Goal: Information Seeking & Learning: Learn about a topic

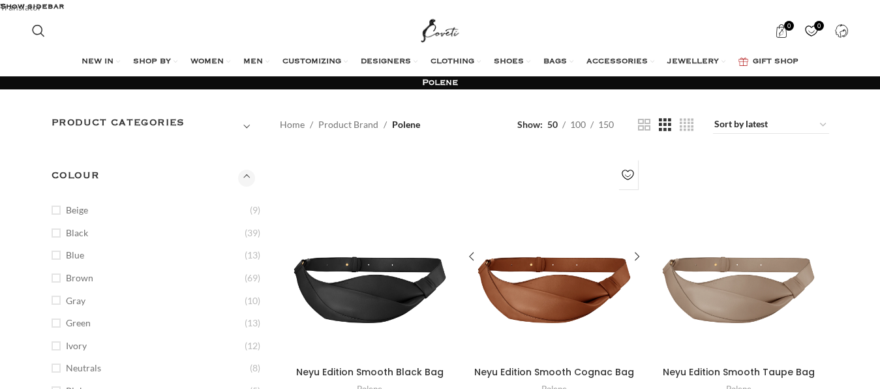
click at [574, 285] on div "Neyu Edition Smooth Cognac Bag" at bounding box center [576, 256] width 45 height 207
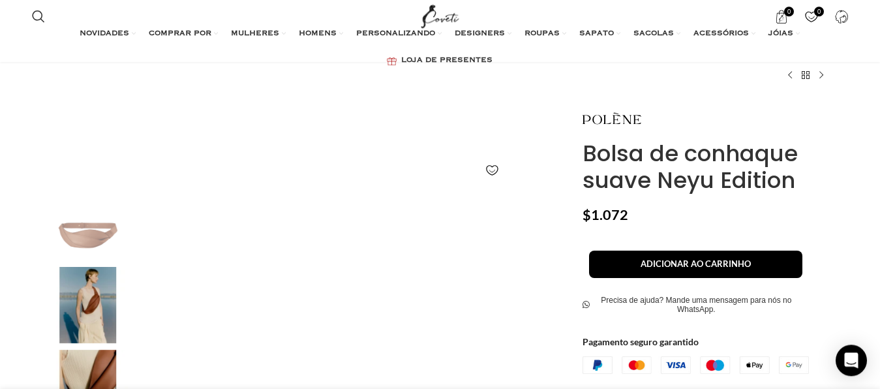
scroll to position [67, 0]
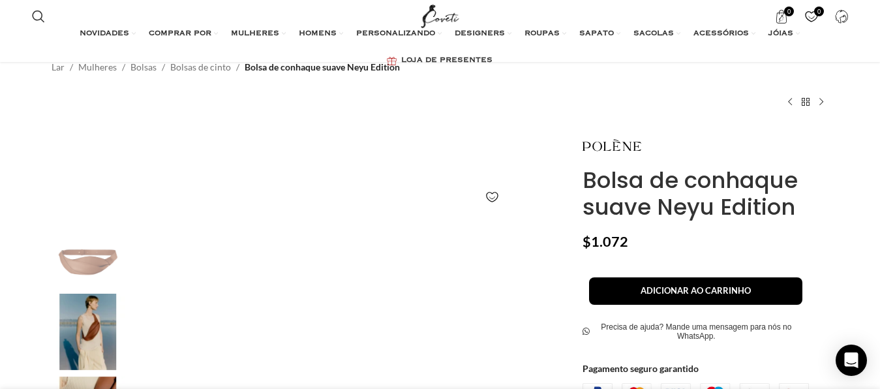
click at [96, 310] on img "2 / 4" at bounding box center [88, 331] width 80 height 76
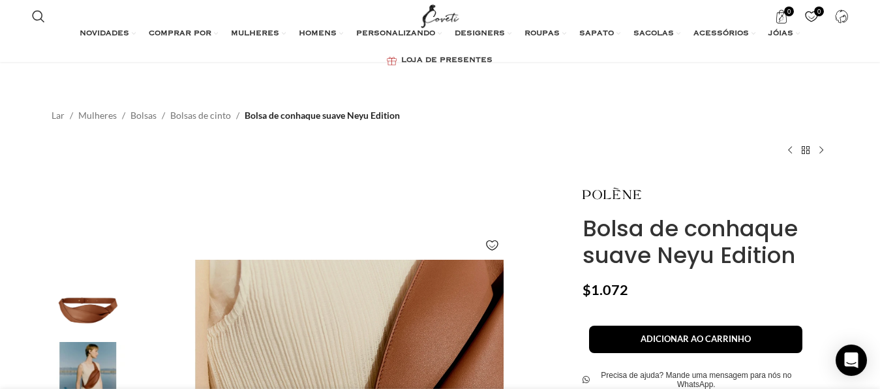
scroll to position [0, 0]
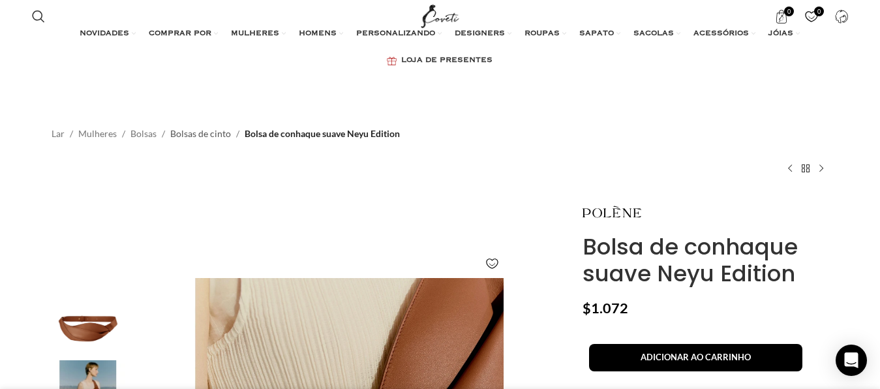
click at [204, 126] on link "Bolsas de cinto" at bounding box center [200, 133] width 61 height 14
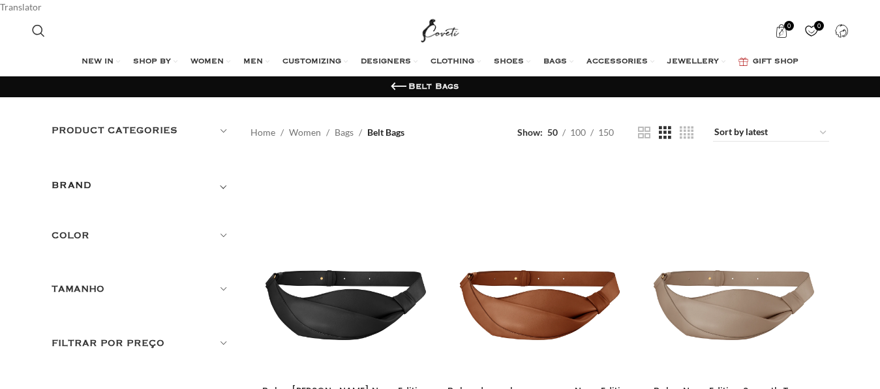
scroll to position [266, 0]
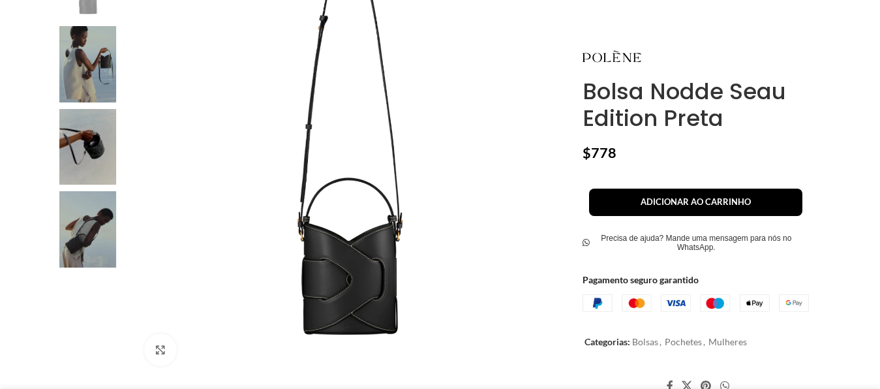
click at [65, 220] on img at bounding box center [88, 229] width 80 height 76
click at [100, 230] on img at bounding box center [88, 229] width 80 height 76
click at [85, 134] on img at bounding box center [88, 147] width 80 height 76
click at [74, 46] on img at bounding box center [88, 64] width 80 height 76
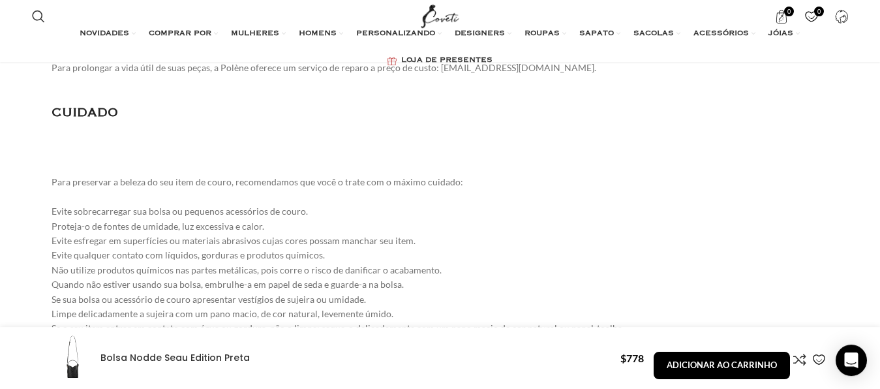
scroll to position [2084, 0]
